Goal: Task Accomplishment & Management: Use online tool/utility

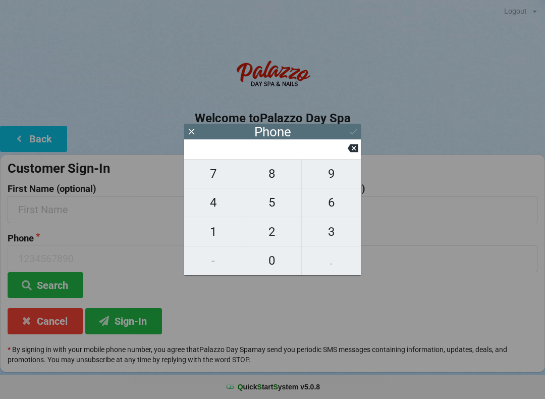
click at [191, 129] on icon at bounding box center [191, 131] width 11 height 11
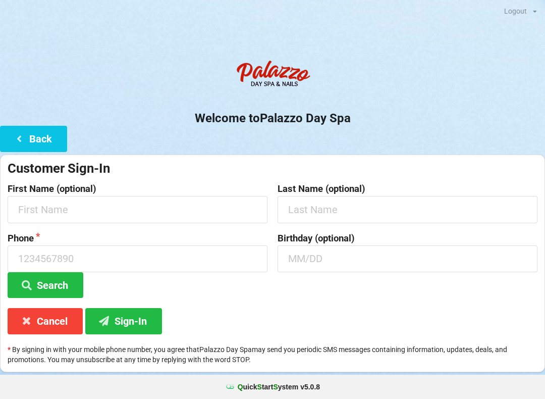
click at [42, 135] on button "Back" at bounding box center [33, 139] width 67 height 26
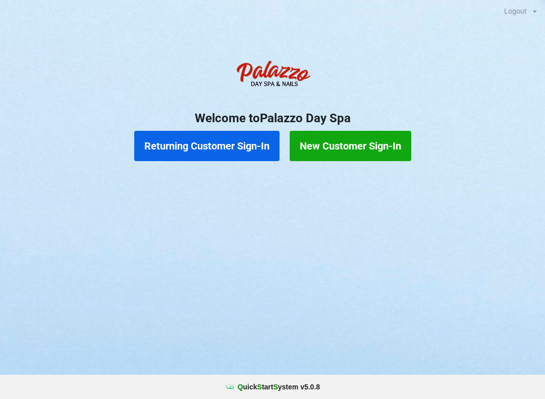
click at [216, 143] on button "Returning Customer Sign-In" at bounding box center [206, 146] width 145 height 30
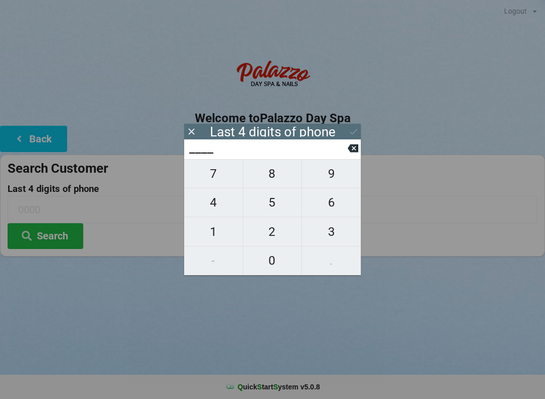
click at [215, 199] on span "4" at bounding box center [213, 202] width 59 height 21
type input "4___"
click at [272, 176] on span "8" at bounding box center [272, 173] width 59 height 21
type input "48__"
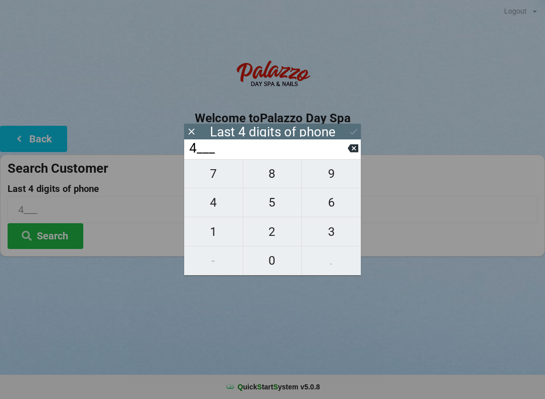
type input "48__"
click at [334, 175] on span "9" at bounding box center [331, 173] width 59 height 21
type input "489_"
click at [210, 202] on span "4" at bounding box center [213, 202] width 59 height 21
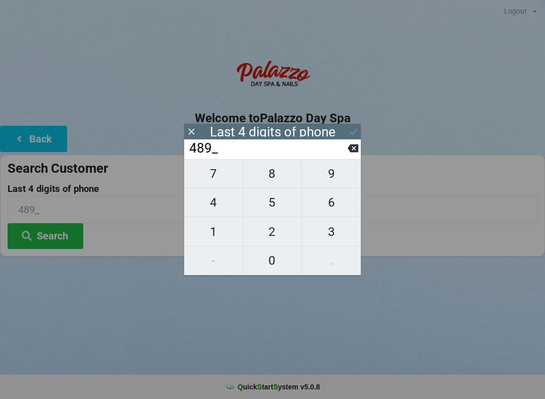
type input "4894"
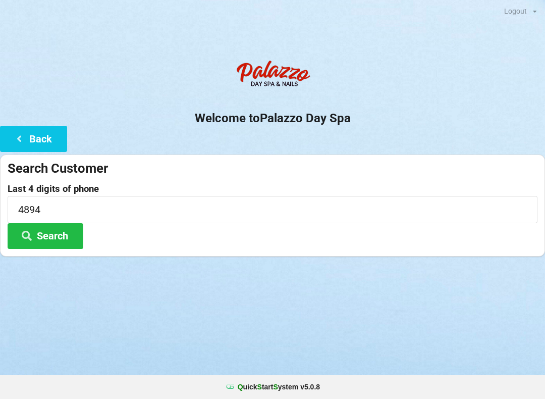
click at [53, 242] on button "Search" at bounding box center [46, 236] width 76 height 26
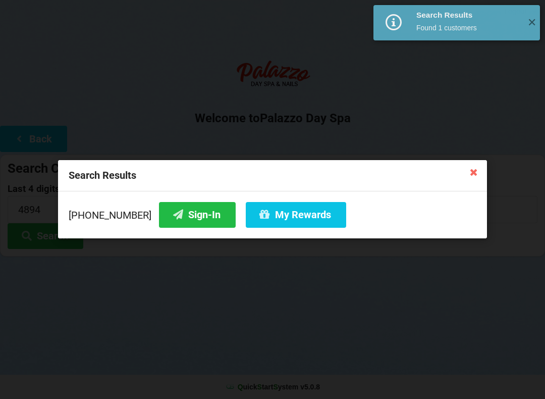
click at [183, 221] on button "Sign-In" at bounding box center [197, 215] width 77 height 26
